Goal: Task Accomplishment & Management: Use online tool/utility

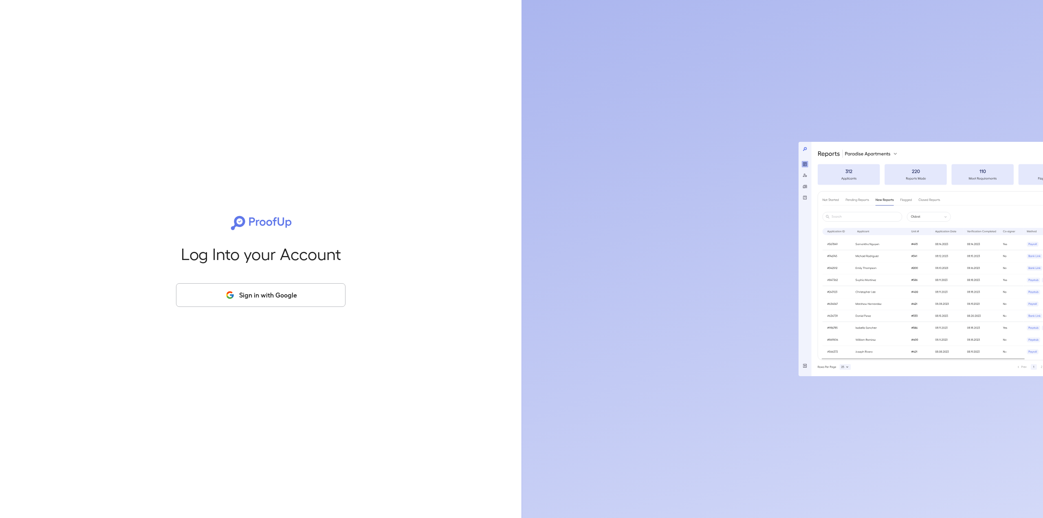
click at [305, 294] on button "Sign in with Google" at bounding box center [260, 295] width 169 height 24
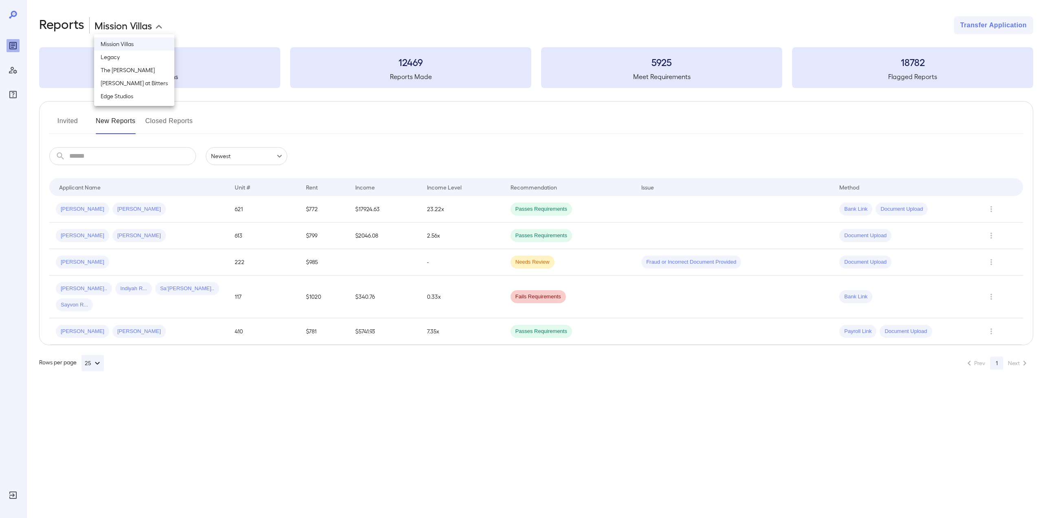
click at [159, 24] on body "**********" at bounding box center [521, 259] width 1043 height 518
click at [129, 85] on li "Blair at Bitters" at bounding box center [134, 83] width 80 height 13
type input "**********"
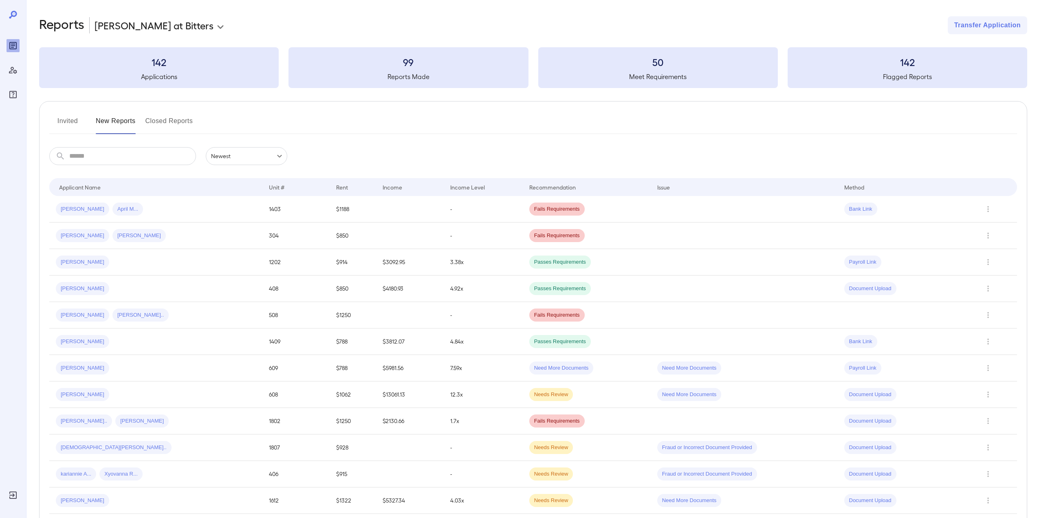
click at [68, 122] on button "Invited" at bounding box center [67, 124] width 37 height 20
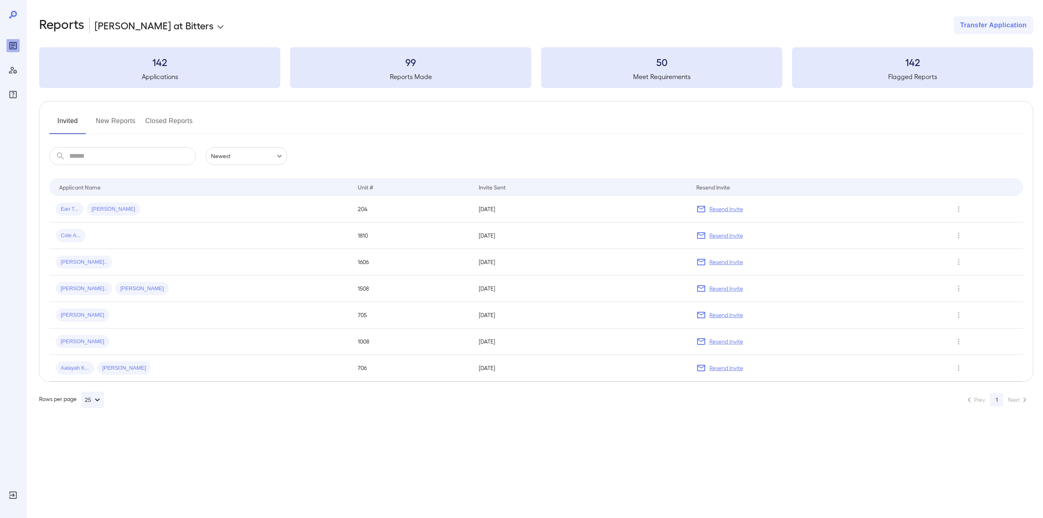
click at [113, 123] on button "New Reports" at bounding box center [116, 124] width 40 height 20
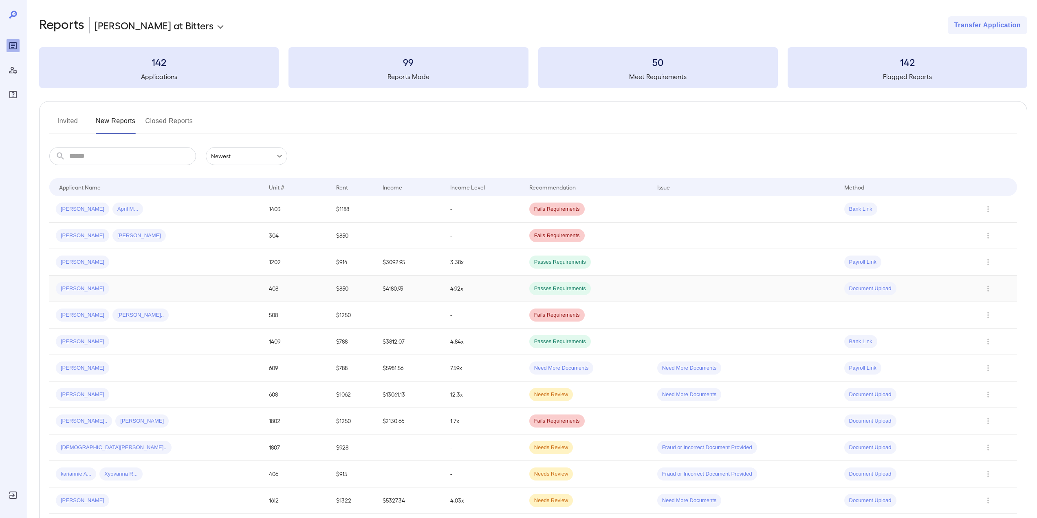
click at [73, 286] on span "Alexis H..." at bounding box center [82, 289] width 53 height 8
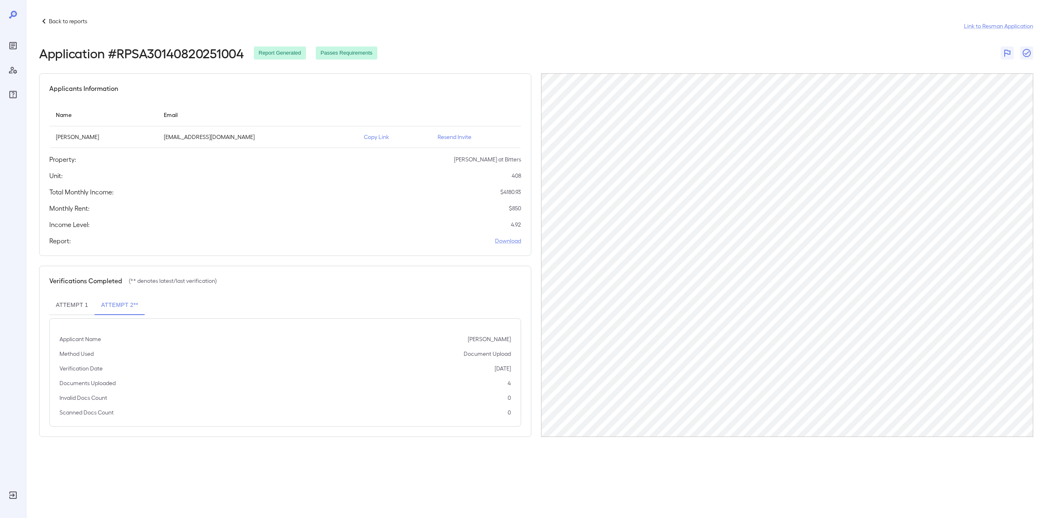
click at [364, 136] on p "Copy Link" at bounding box center [394, 137] width 61 height 8
click at [364, 137] on p "Copy Link" at bounding box center [394, 137] width 61 height 8
click at [67, 20] on p "Back to reports" at bounding box center [68, 21] width 38 height 8
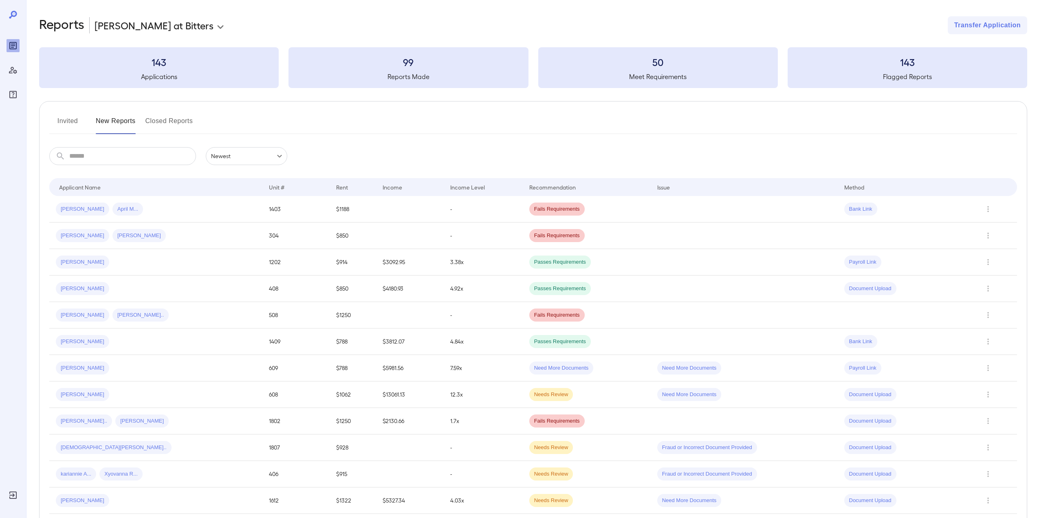
click at [70, 118] on button "Invited" at bounding box center [67, 124] width 37 height 20
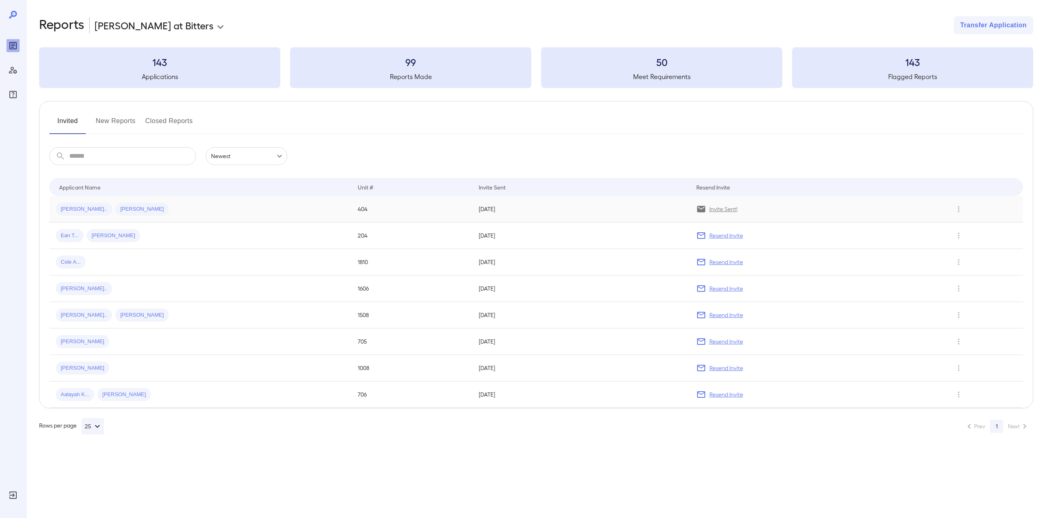
click at [173, 209] on div "Mae S... Sylvester D..." at bounding box center [200, 208] width 289 height 13
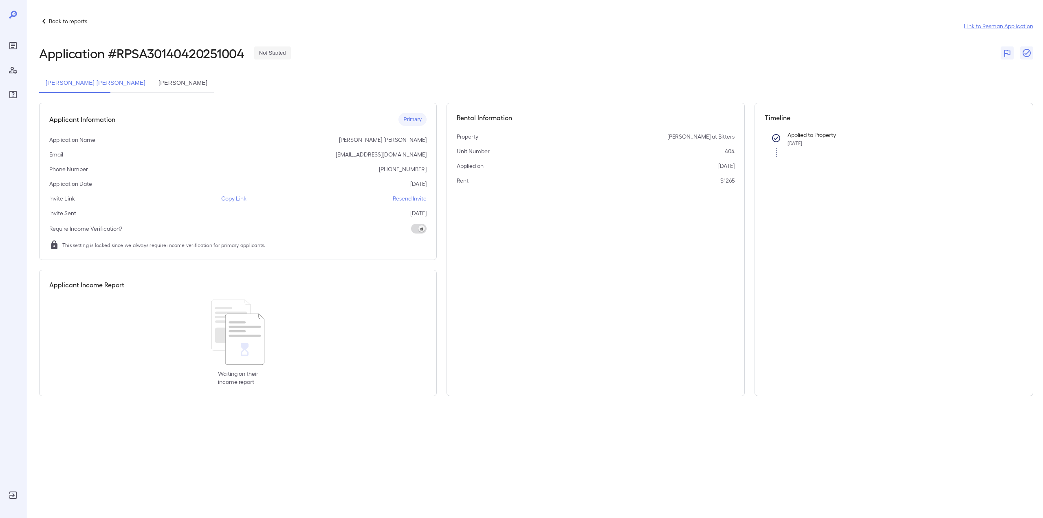
click at [161, 81] on button "Sylvester Donato Benavidez" at bounding box center [183, 83] width 62 height 20
click at [75, 21] on p "Back to reports" at bounding box center [68, 21] width 38 height 8
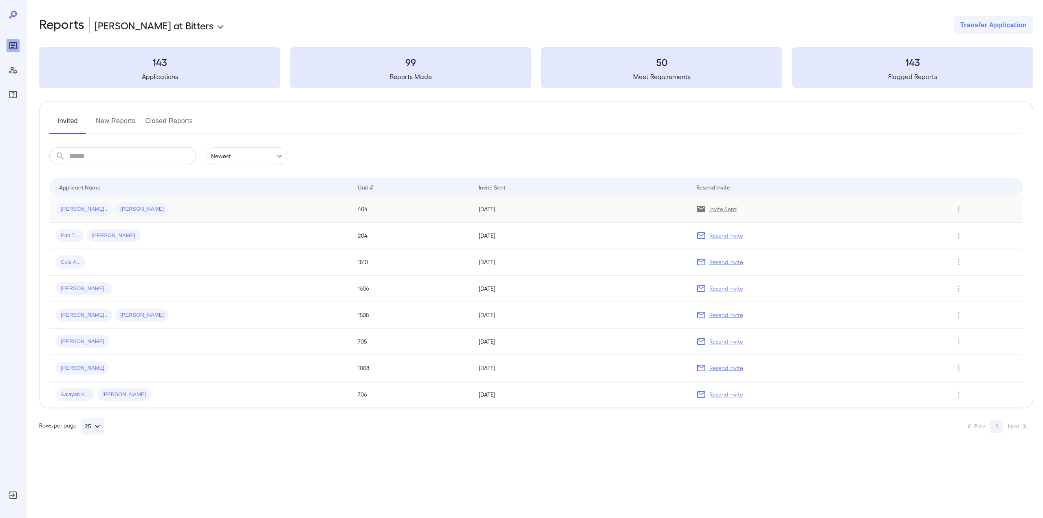
click at [193, 213] on div "Mae S... Sylvester D..." at bounding box center [200, 208] width 289 height 13
